Goal: Complete application form: Complete application form

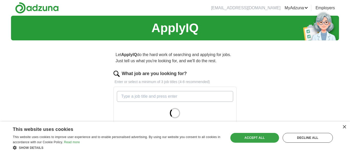
click at [249, 137] on div "Accept all" at bounding box center [254, 138] width 49 height 10
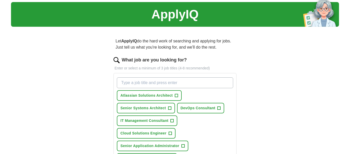
scroll to position [18, 0]
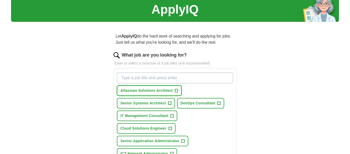
click at [145, 89] on span "Atlassian Solutions Architect" at bounding box center [147, 90] width 52 height 5
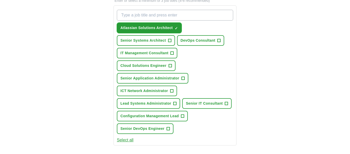
scroll to position [83, 0]
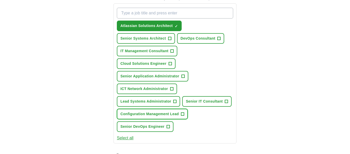
click at [139, 116] on span "Configuration Management Lead" at bounding box center [150, 113] width 58 height 5
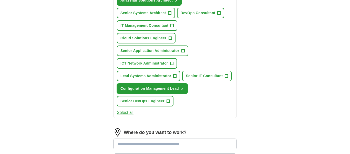
scroll to position [120, 0]
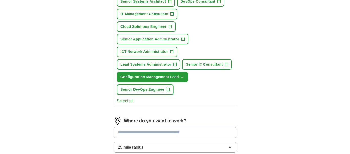
click at [150, 92] on span "Senior DevOps Engineer" at bounding box center [143, 89] width 44 height 5
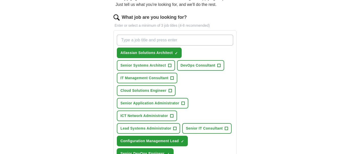
scroll to position [55, 0]
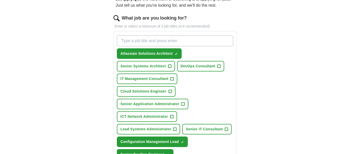
click at [158, 42] on input "What job are you looking for?" at bounding box center [175, 40] width 116 height 11
type input "A"
type input "Atlassian Solutions Engineer"
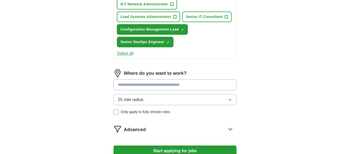
scroll to position [194, 0]
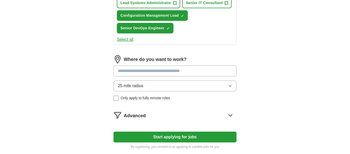
click at [157, 76] on input at bounding box center [175, 70] width 123 height 11
type input "*"
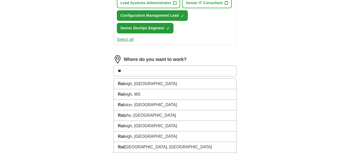
type input "*"
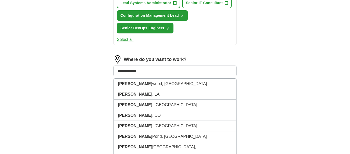
type input "**********"
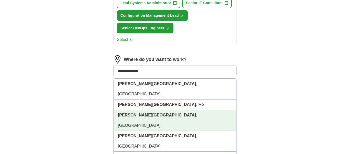
click at [142, 117] on strong "[PERSON_NAME][GEOGRAPHIC_DATA]" at bounding box center [157, 115] width 78 height 4
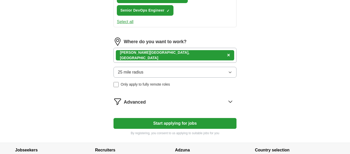
scroll to position [212, 0]
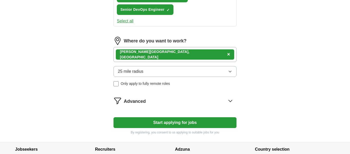
click at [230, 105] on icon at bounding box center [230, 100] width 8 height 8
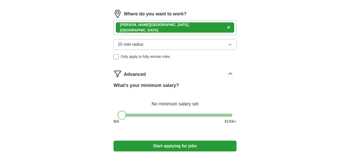
scroll to position [258, 0]
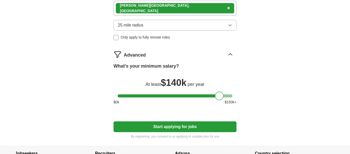
drag, startPoint x: 122, startPoint y: 109, endPoint x: 219, endPoint y: 111, distance: 97.7
click at [219, 100] on div at bounding box center [219, 95] width 9 height 9
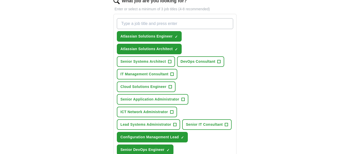
scroll to position [65, 0]
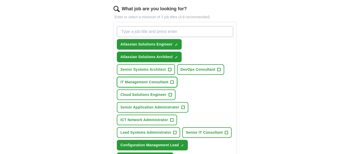
click at [148, 83] on span "IT Management Consultant" at bounding box center [145, 81] width 48 height 5
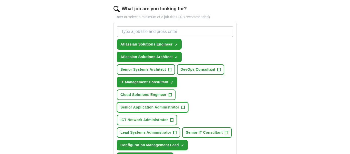
click at [149, 108] on span "Senior Application Administrator" at bounding box center [150, 106] width 59 height 5
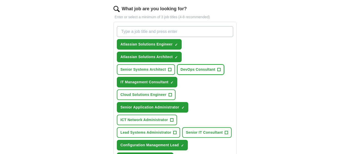
click at [209, 71] on span "DevOps Consultant" at bounding box center [198, 69] width 35 height 5
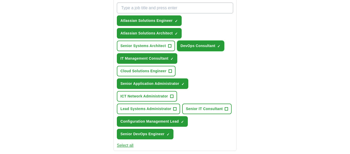
scroll to position [92, 0]
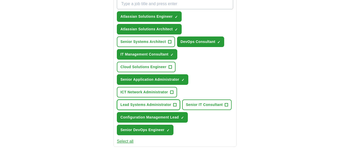
click at [161, 104] on span "Lead Systems Administrator" at bounding box center [146, 104] width 51 height 5
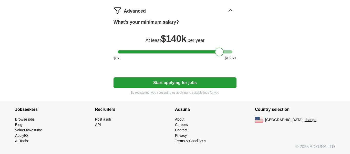
scroll to position [315, 0]
click at [173, 79] on button "Start applying for jobs" at bounding box center [175, 82] width 123 height 11
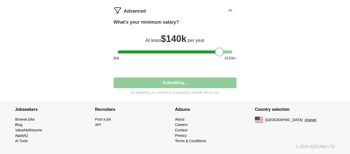
select select "**"
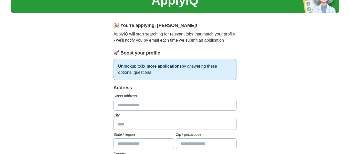
scroll to position [28, 0]
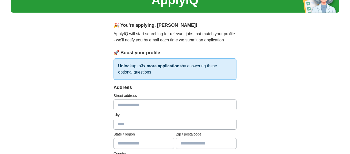
click at [155, 103] on input "text" at bounding box center [175, 104] width 123 height 11
type input "**********"
type input "**"
type input "*****"
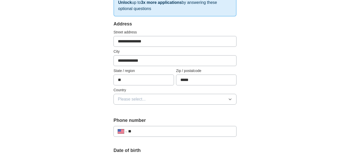
scroll to position [92, 0]
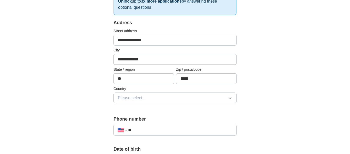
click at [230, 100] on button "Please select..." at bounding box center [175, 97] width 123 height 11
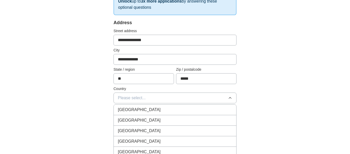
click at [196, 117] on div "[GEOGRAPHIC_DATA]" at bounding box center [175, 120] width 114 height 6
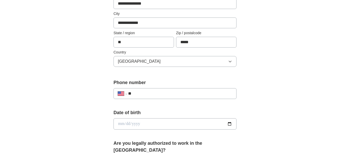
scroll to position [129, 0]
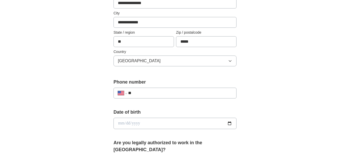
click at [186, 92] on input "**" at bounding box center [180, 93] width 104 height 6
click at [149, 93] on input "**********" at bounding box center [180, 93] width 104 height 6
click at [135, 92] on input "**********" at bounding box center [180, 93] width 104 height 6
type input "**********"
click at [154, 127] on input "date" at bounding box center [175, 122] width 123 height 11
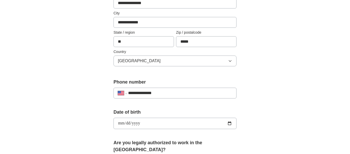
type input "**********"
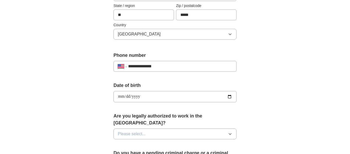
scroll to position [166, 0]
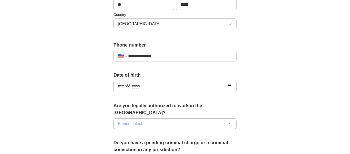
click at [163, 118] on button "Please select..." at bounding box center [175, 123] width 123 height 11
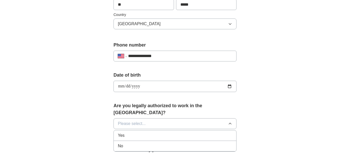
click at [156, 132] on div "Yes" at bounding box center [175, 135] width 114 height 6
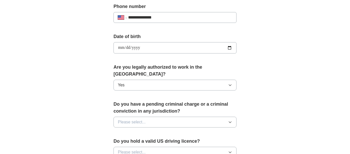
scroll to position [222, 0]
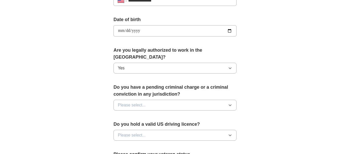
click at [192, 100] on button "Please select..." at bounding box center [175, 104] width 123 height 11
click at [183, 124] on li "No" at bounding box center [175, 127] width 123 height 11
click at [186, 129] on button "Please select..." at bounding box center [175, 134] width 123 height 11
click at [178, 144] on div "Yes" at bounding box center [175, 147] width 114 height 6
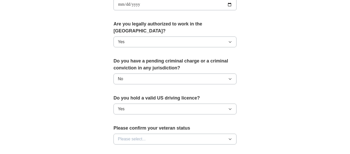
scroll to position [277, 0]
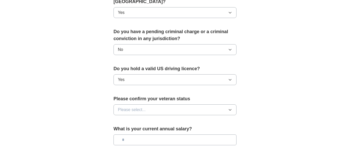
click at [194, 104] on button "Please select..." at bounding box center [175, 109] width 123 height 11
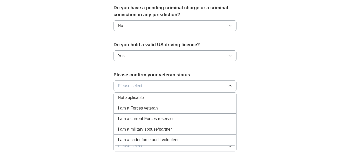
scroll to position [305, 0]
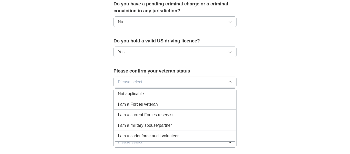
click at [188, 91] on div "Not applicable" at bounding box center [175, 94] width 114 height 6
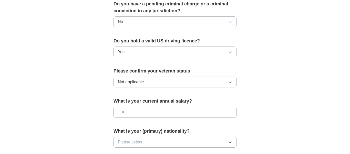
click at [199, 110] on input "text" at bounding box center [175, 111] width 123 height 11
type input "********"
click at [201, 136] on button "Please select..." at bounding box center [175, 141] width 123 height 11
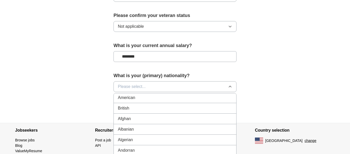
scroll to position [0, 0]
click at [178, 95] on div "American" at bounding box center [175, 98] width 114 height 6
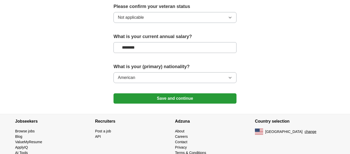
scroll to position [374, 0]
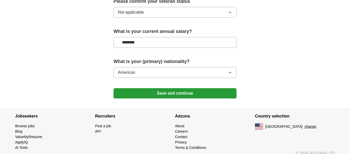
click at [189, 89] on button "Save and continue" at bounding box center [175, 93] width 123 height 10
